Goal: Find specific page/section: Find specific page/section

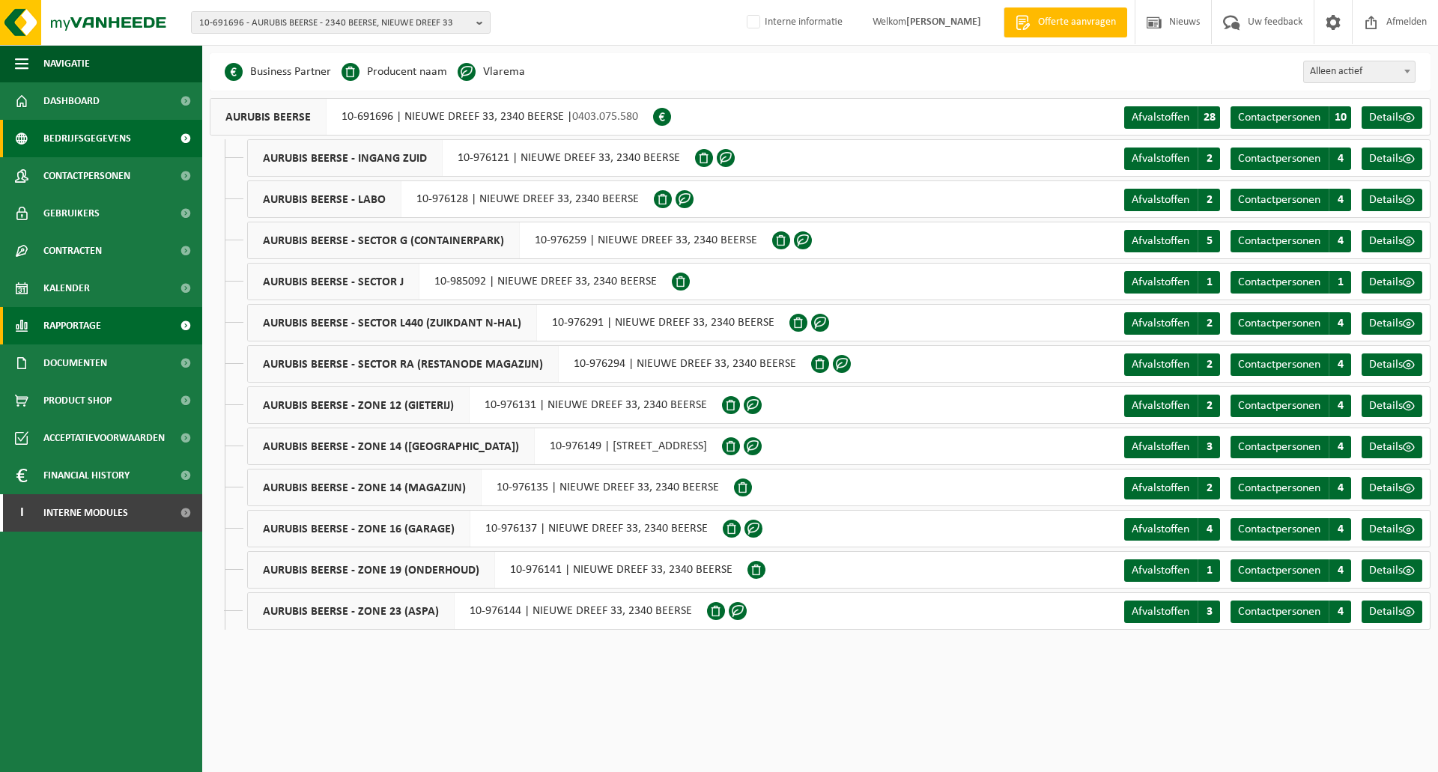
click at [78, 338] on span "Rapportage" at bounding box center [72, 325] width 58 height 37
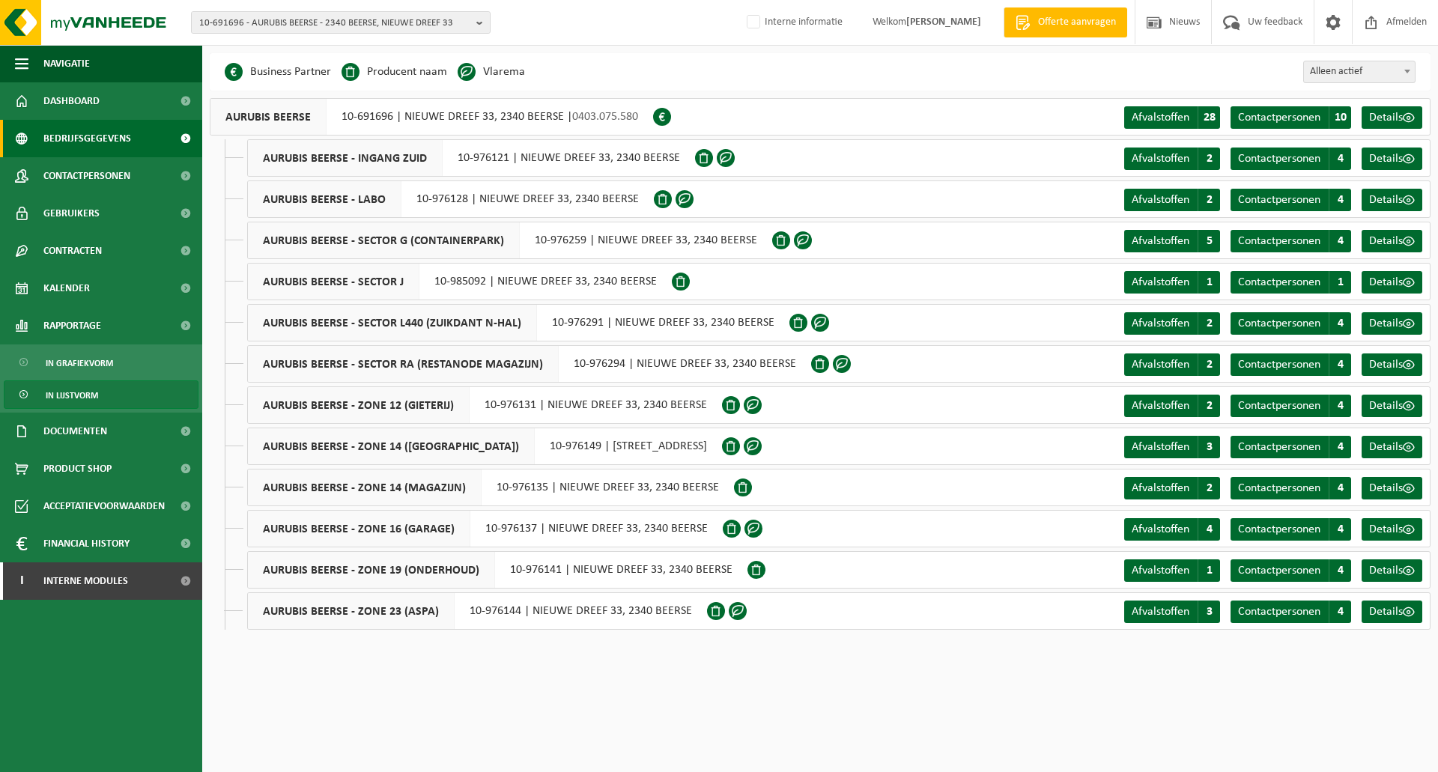
click at [82, 394] on span "In lijstvorm" at bounding box center [72, 395] width 52 height 28
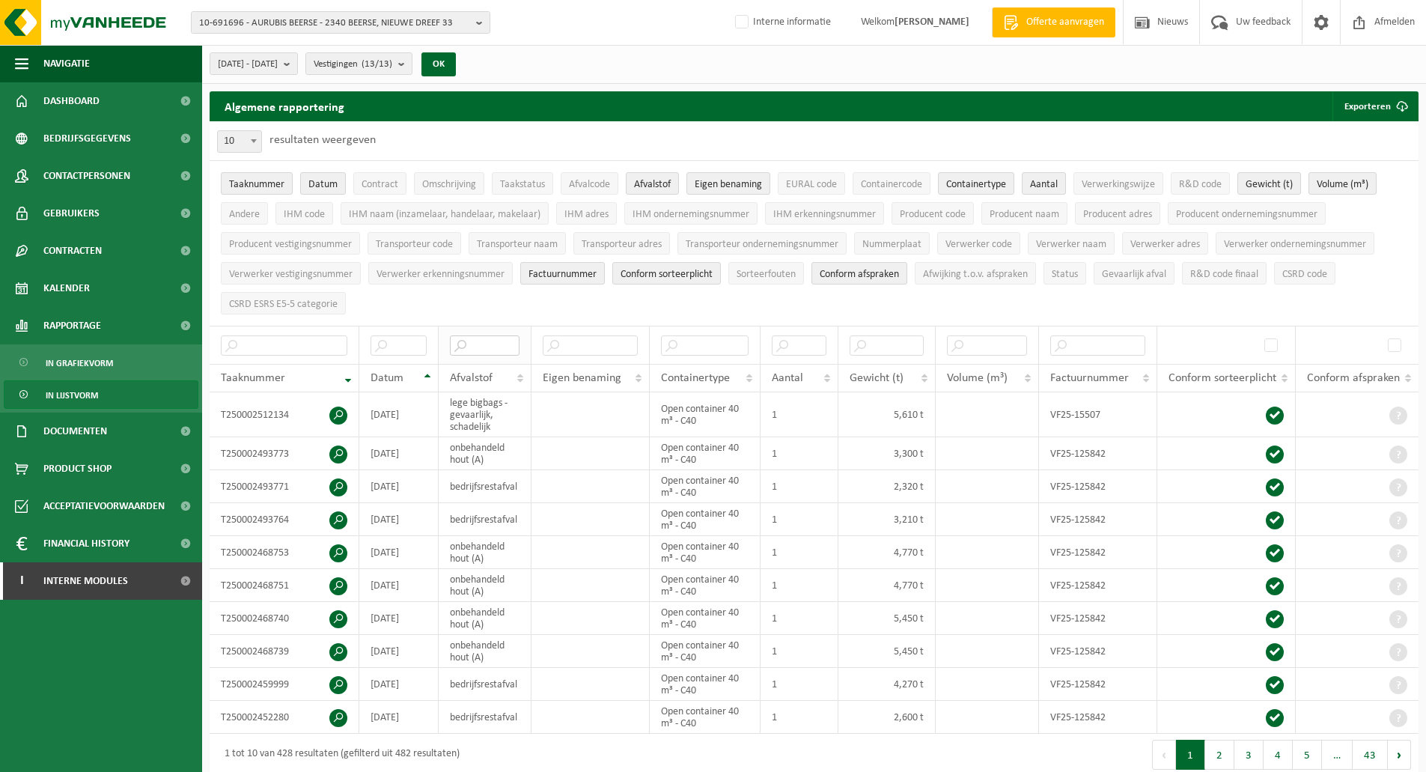
click at [505, 343] on input "text" at bounding box center [485, 345] width 70 height 20
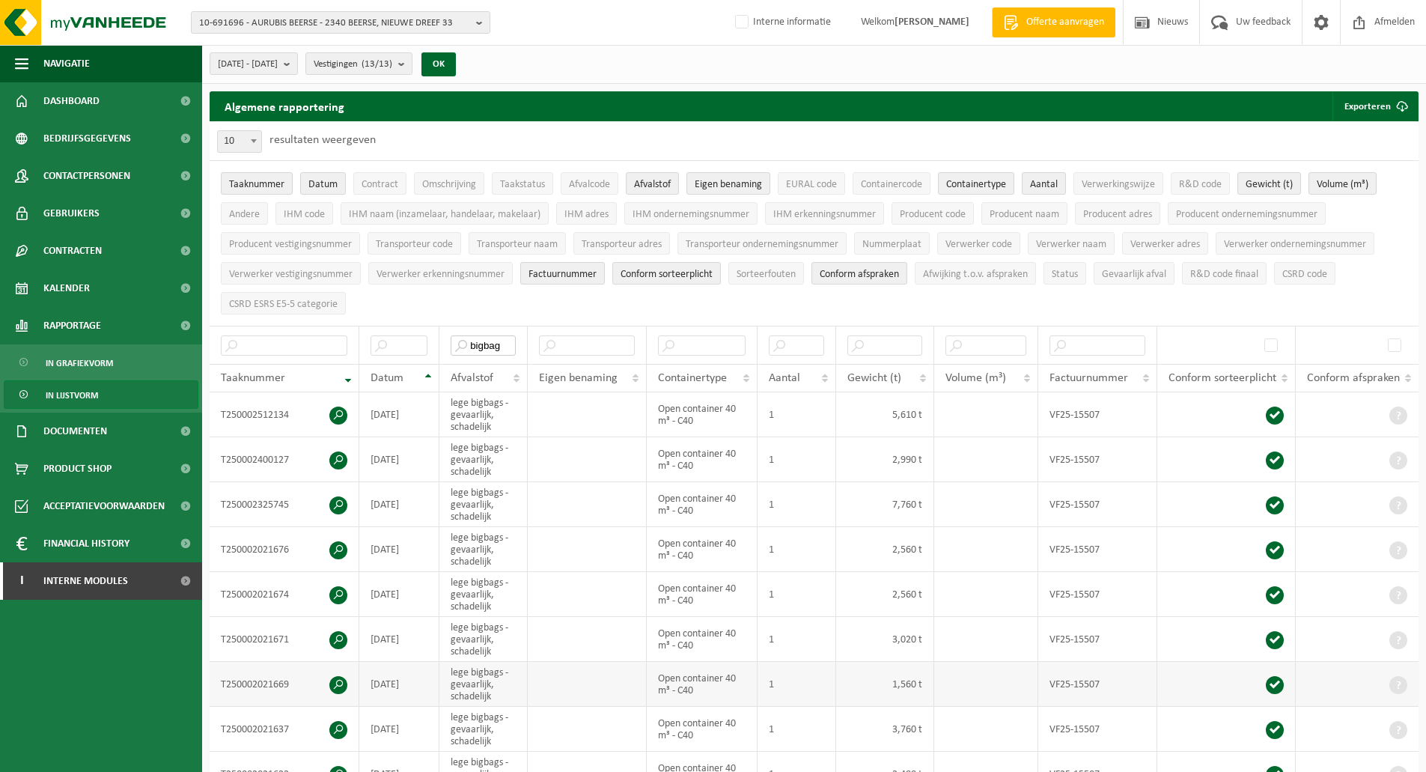
type input "bigbag"
click at [338, 684] on span at bounding box center [338, 685] width 18 height 18
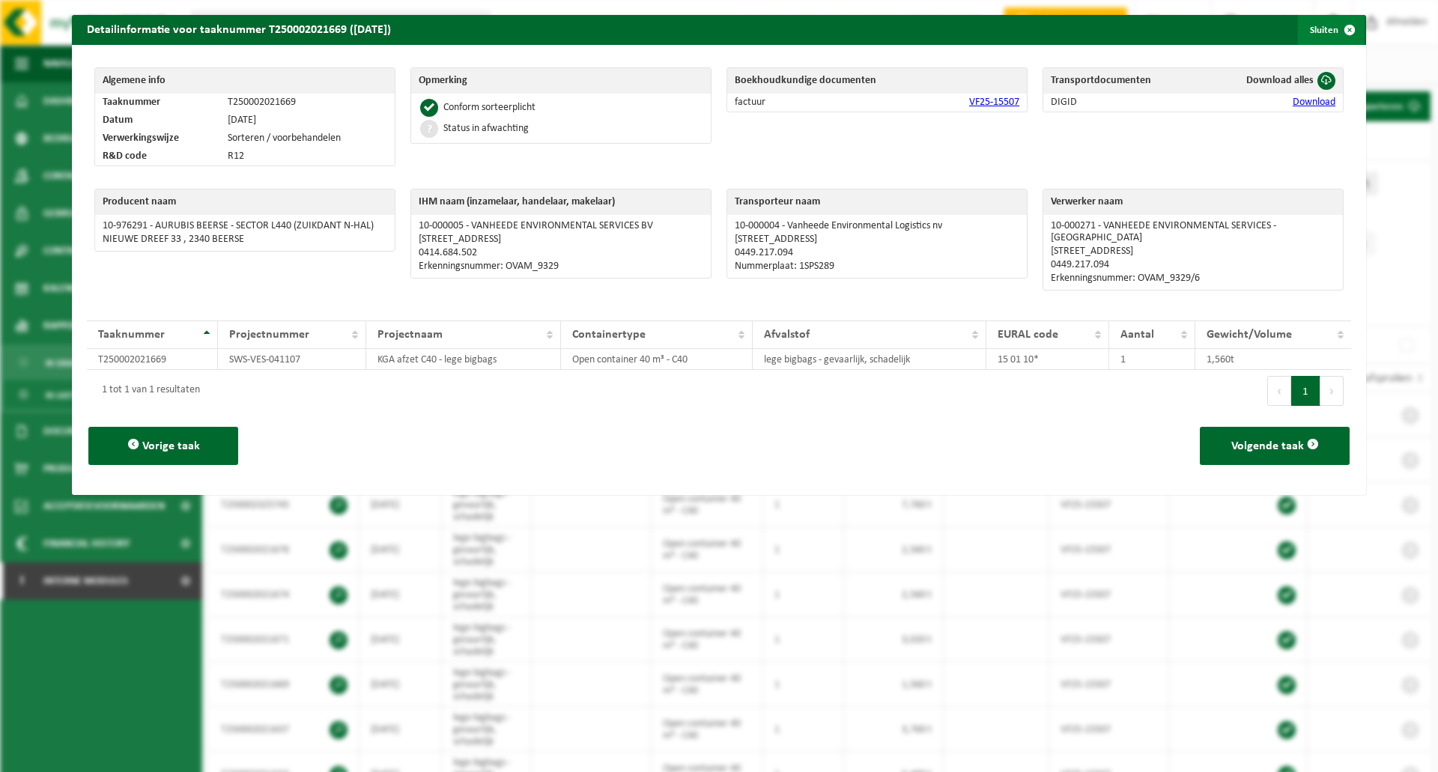
click at [1334, 25] on span "button" at bounding box center [1349, 30] width 30 height 30
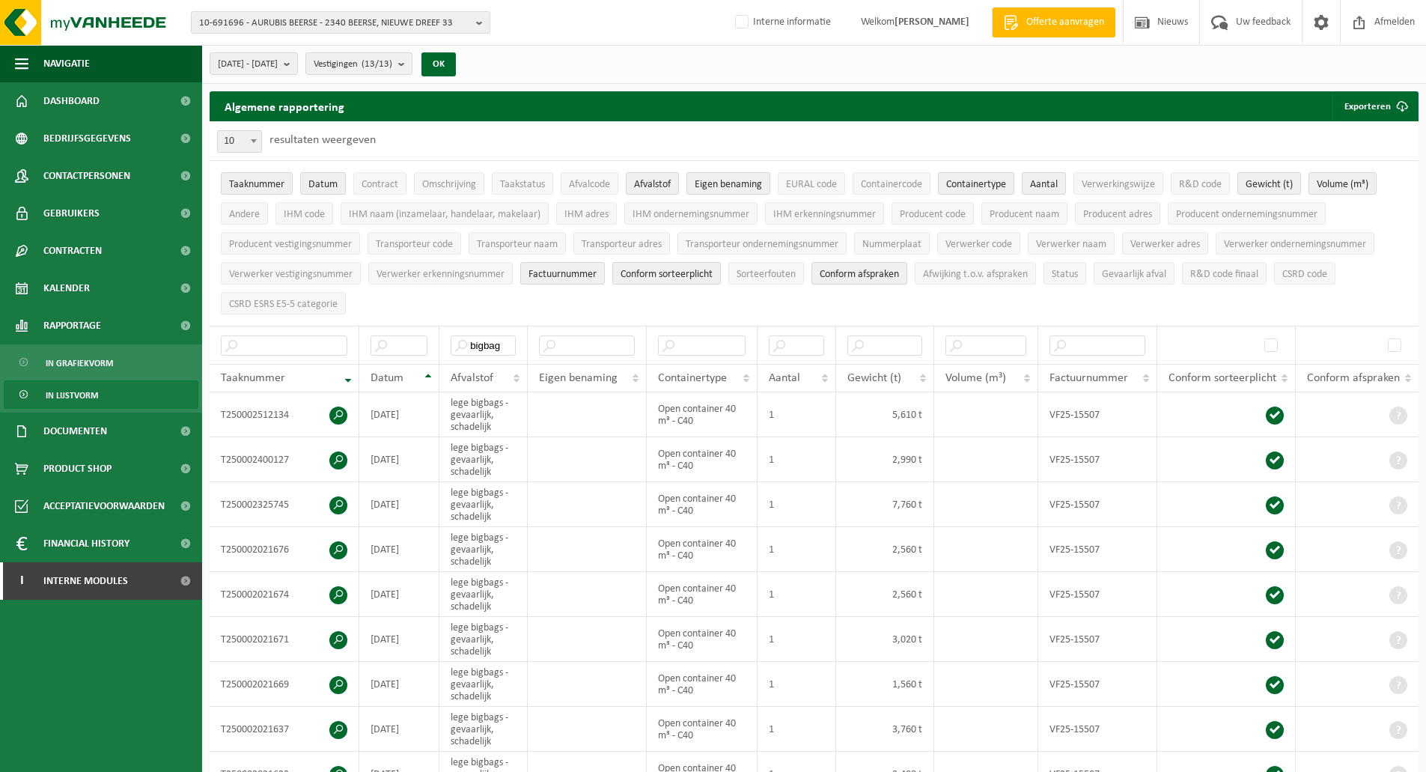
click at [782, 144] on div "10 25 50 100 10 resultaten weergeven" at bounding box center [814, 140] width 1209 height 39
click at [815, 312] on ul "Taaknummer Datum Contract Omschrijving Taakstatus Afvalcode Afvalstof Eigen ben…" at bounding box center [814, 243] width 1209 height 165
